Goal: Browse casually

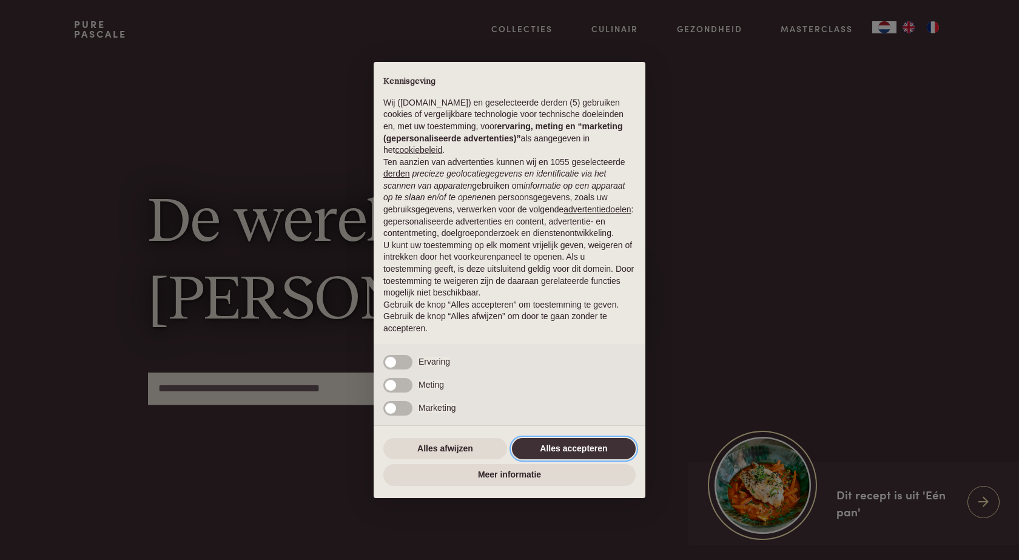
click at [576, 443] on button "Alles accepteren" at bounding box center [574, 449] width 124 height 22
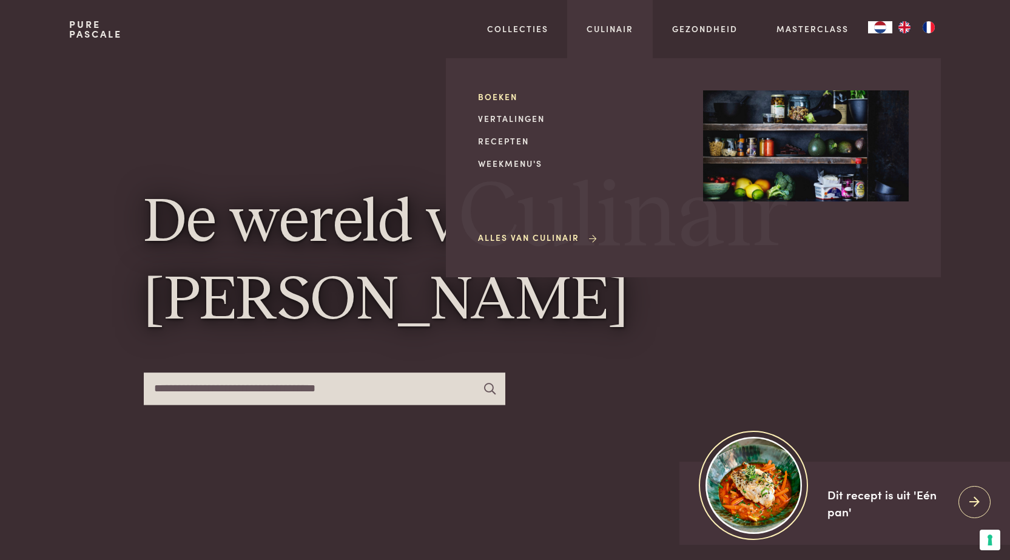
click at [501, 90] on link "Boeken" at bounding box center [581, 96] width 206 height 13
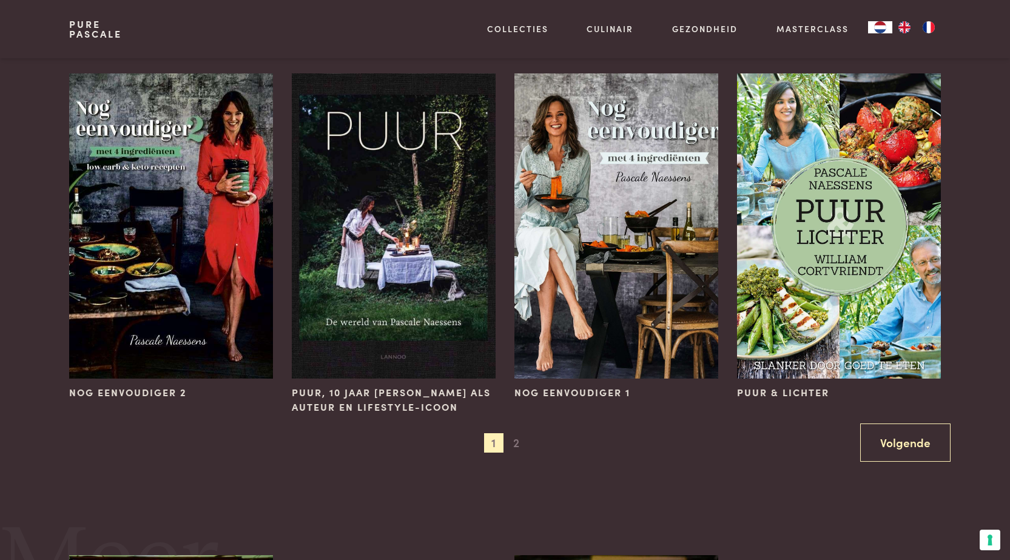
scroll to position [1274, 0]
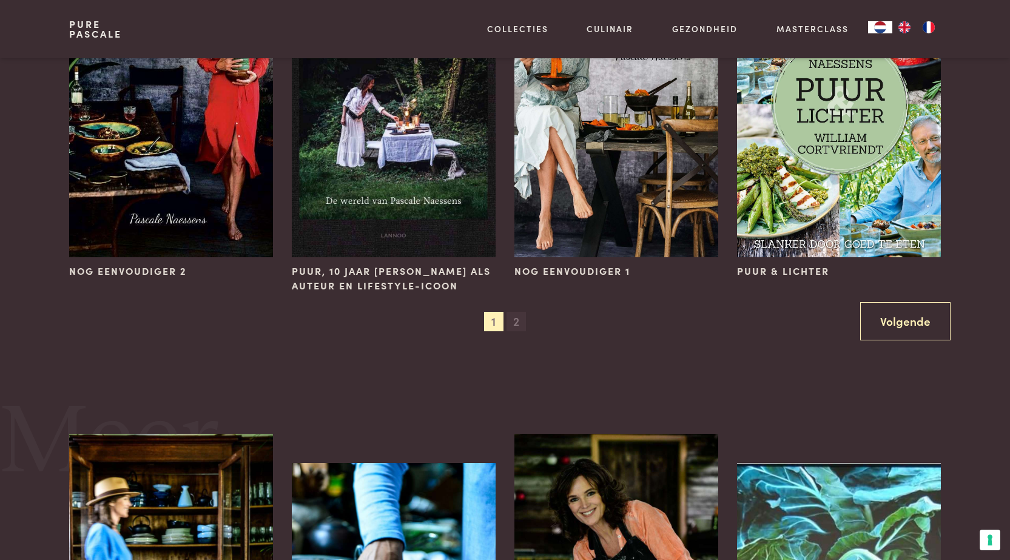
click at [521, 322] on span "2" at bounding box center [516, 321] width 19 height 19
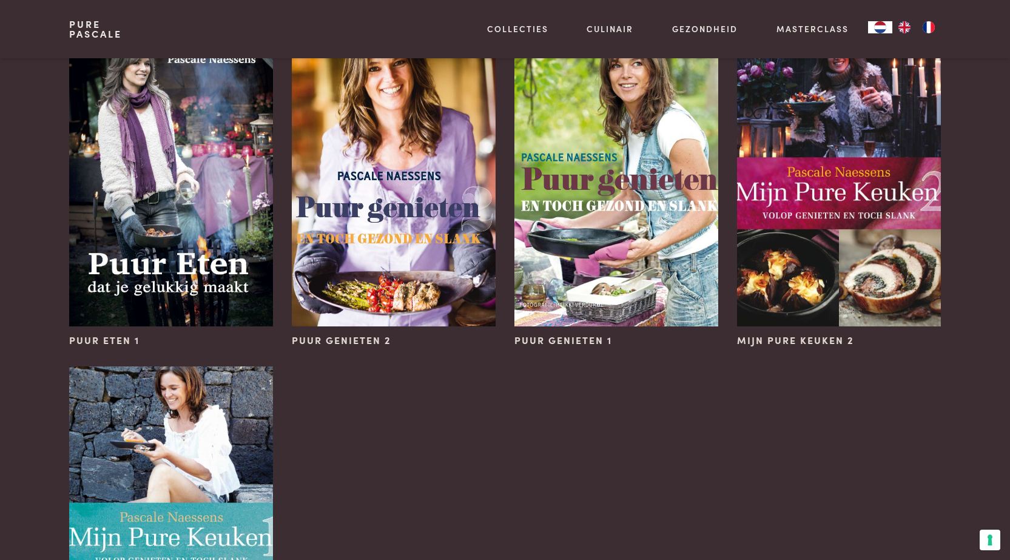
scroll to position [667, 0]
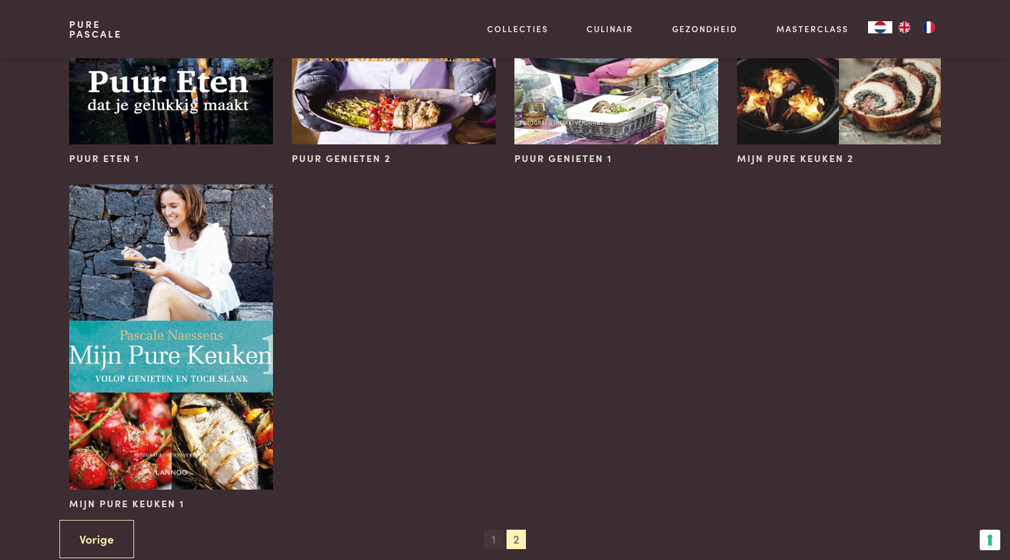
click at [494, 532] on span "1" at bounding box center [493, 539] width 19 height 19
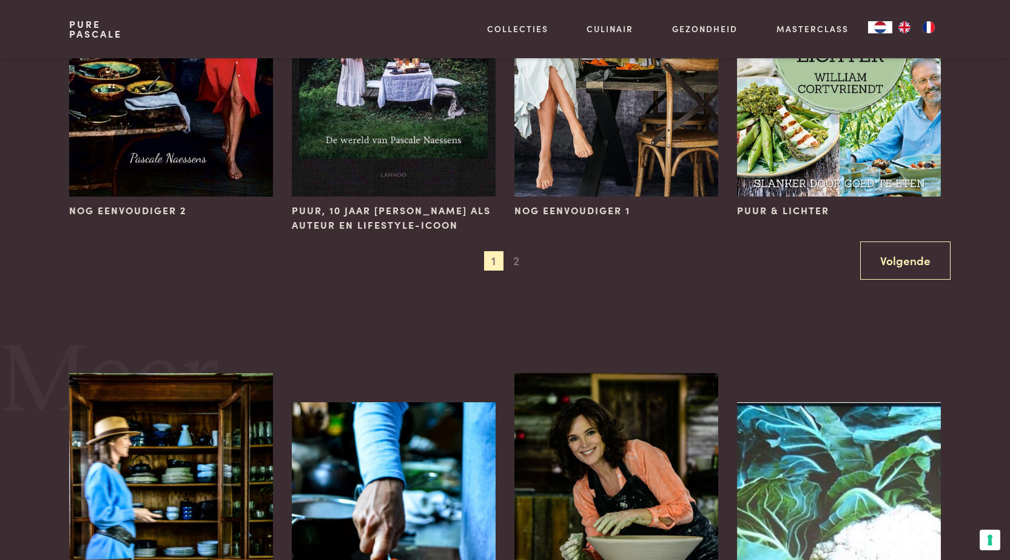
scroll to position [1577, 0]
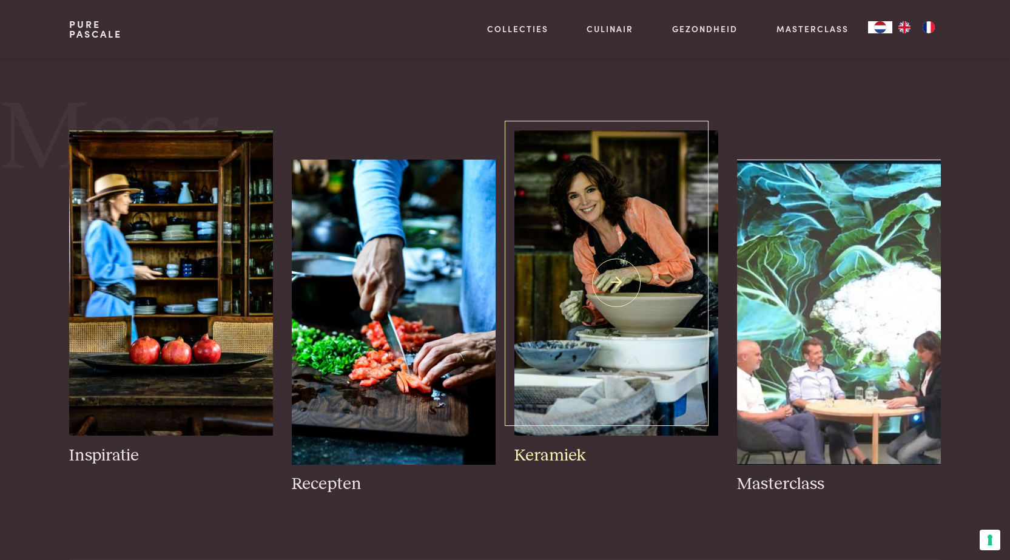
click at [622, 295] on img at bounding box center [615, 282] width 203 height 305
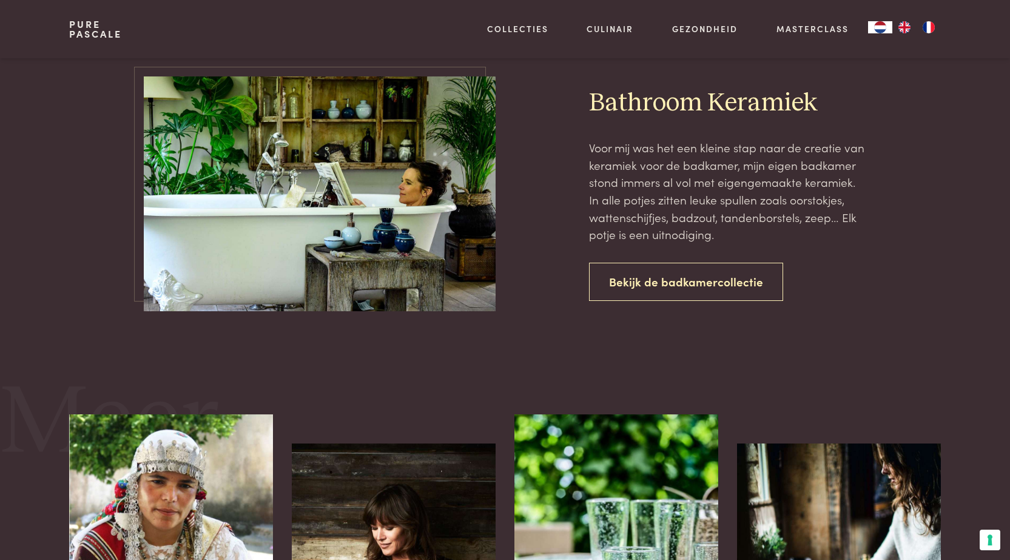
scroll to position [2063, 0]
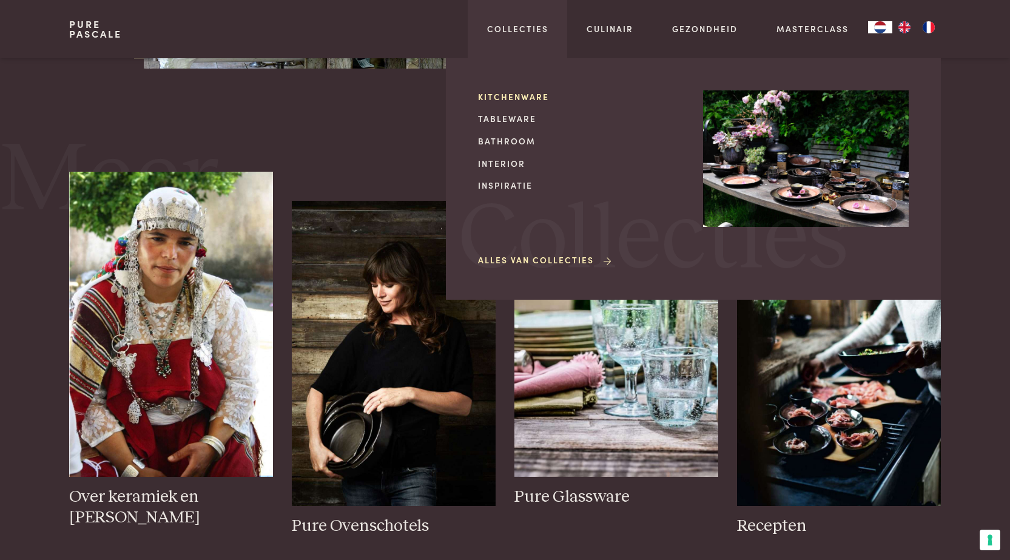
click at [505, 95] on link "Kitchenware" at bounding box center [581, 96] width 206 height 13
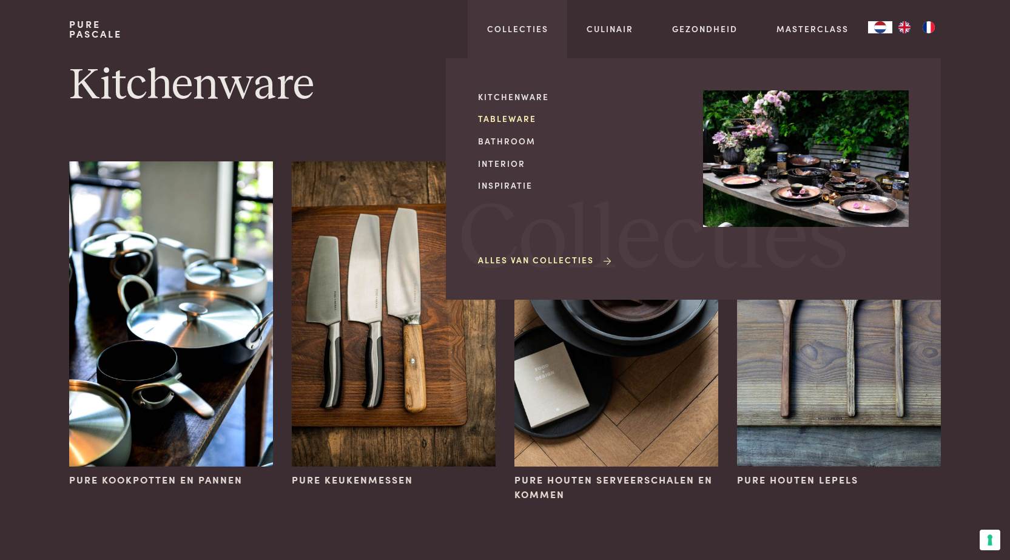
click at [518, 116] on link "Tableware" at bounding box center [581, 118] width 206 height 13
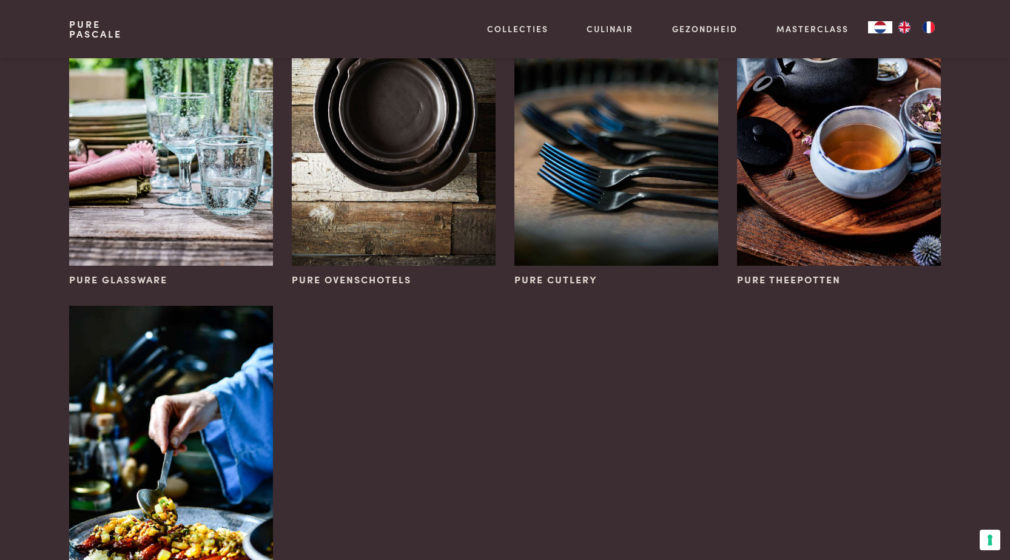
scroll to position [728, 0]
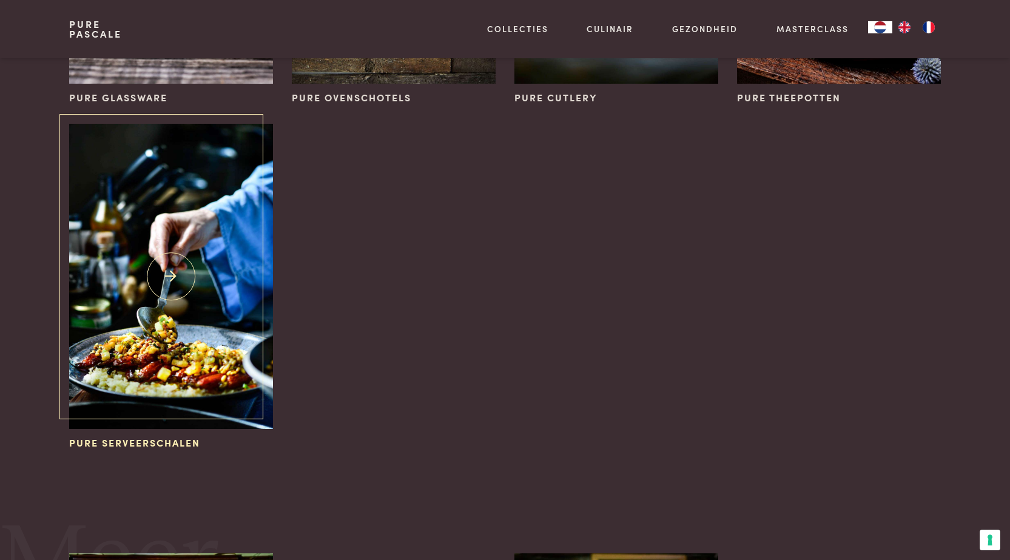
click at [163, 251] on img at bounding box center [170, 276] width 203 height 305
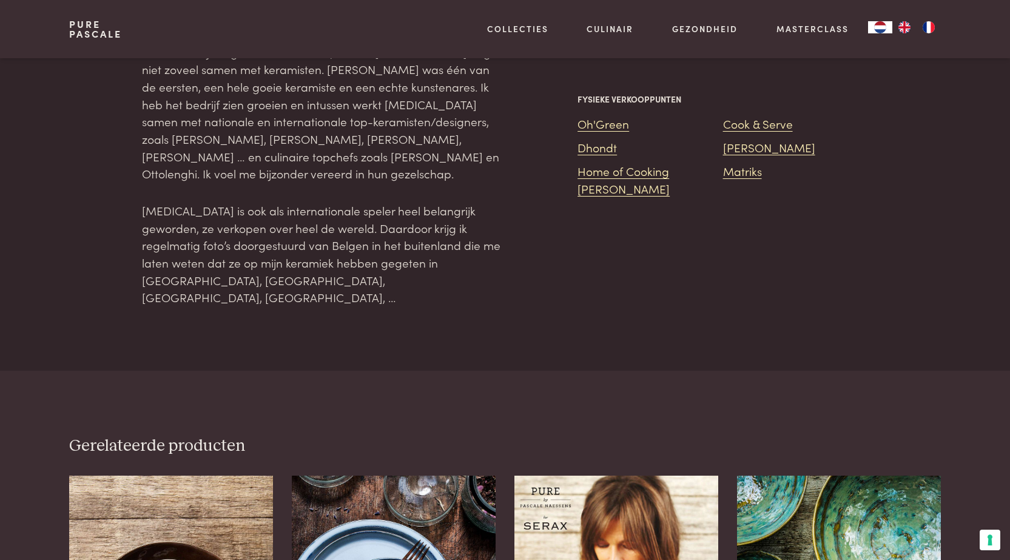
scroll to position [789, 0]
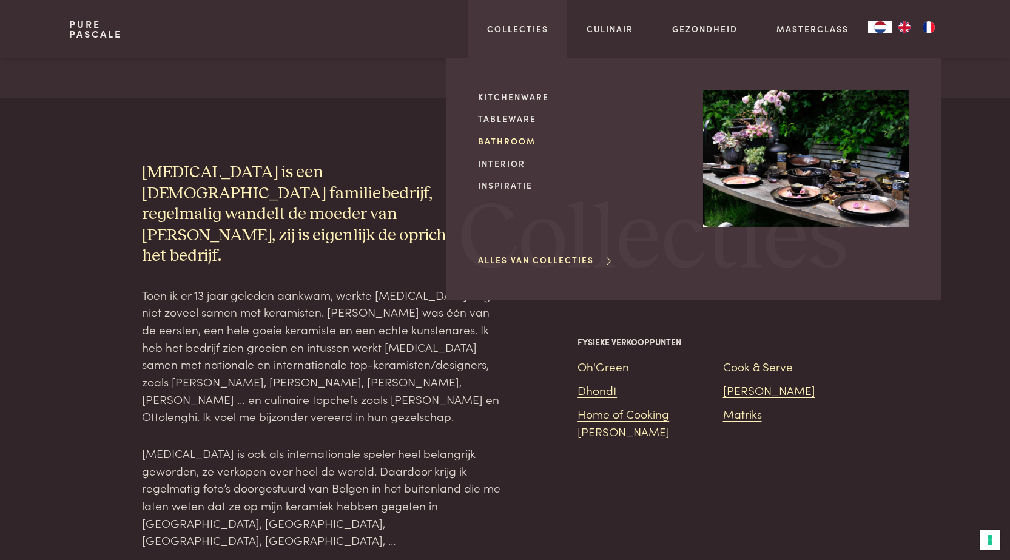
click at [516, 140] on link "Bathroom" at bounding box center [581, 141] width 206 height 13
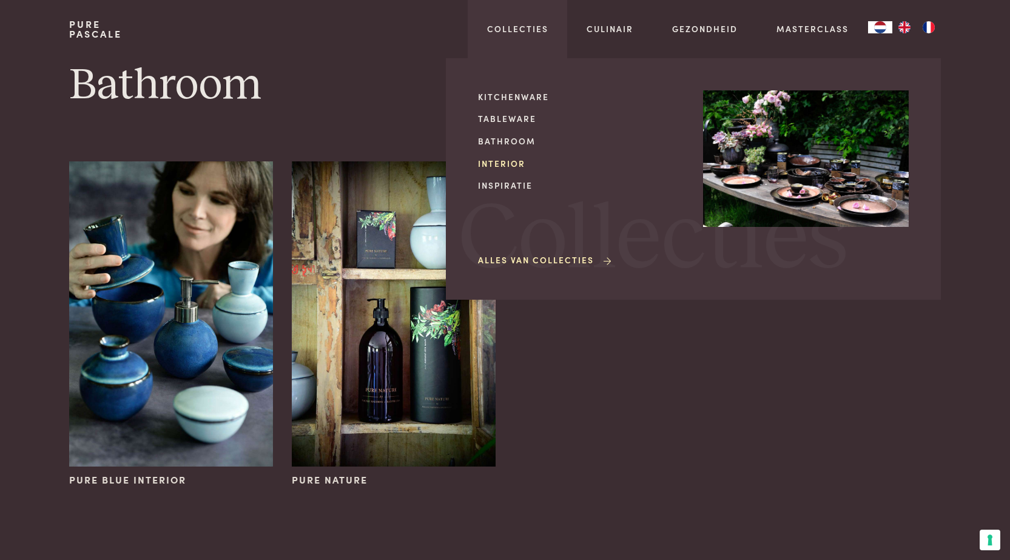
click at [502, 161] on link "Interior" at bounding box center [581, 163] width 206 height 13
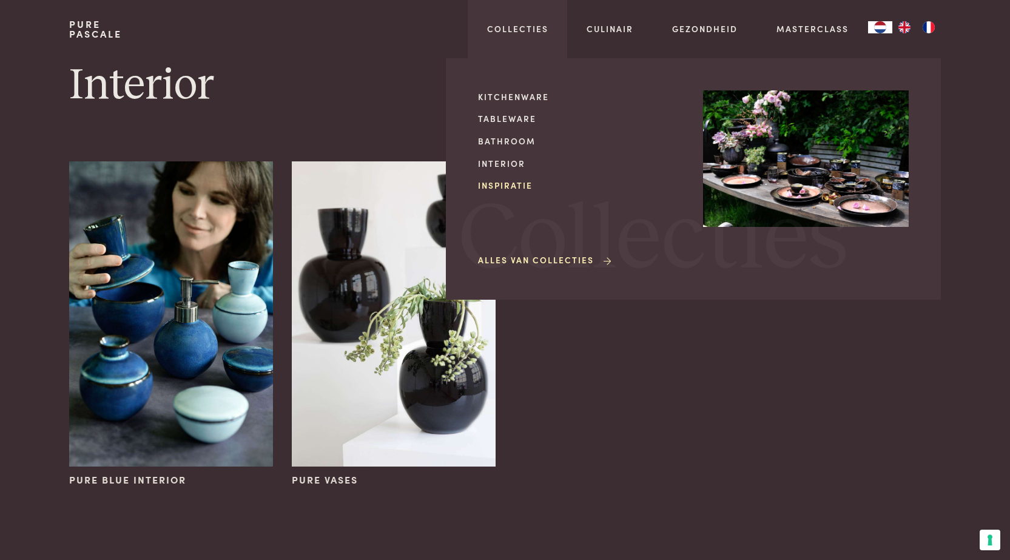
click at [514, 181] on link "Inspiratie" at bounding box center [581, 185] width 206 height 13
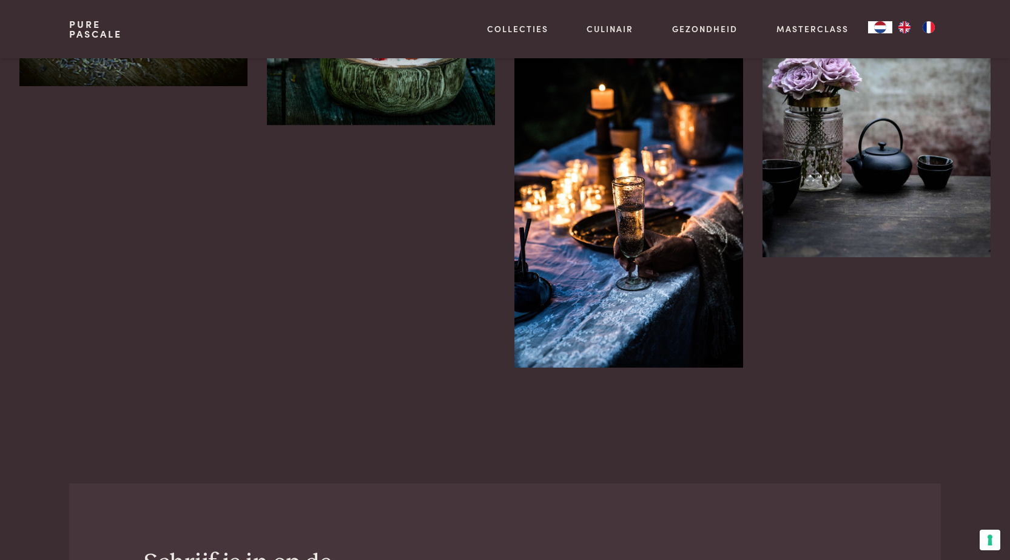
scroll to position [2366, 0]
